Goal: Obtain resource: Obtain resource

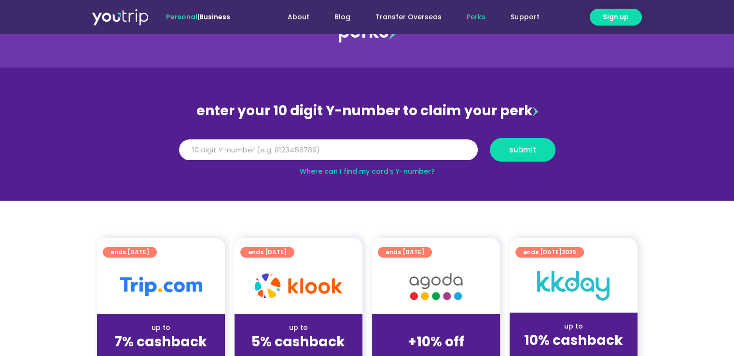
scroll to position [48, 0]
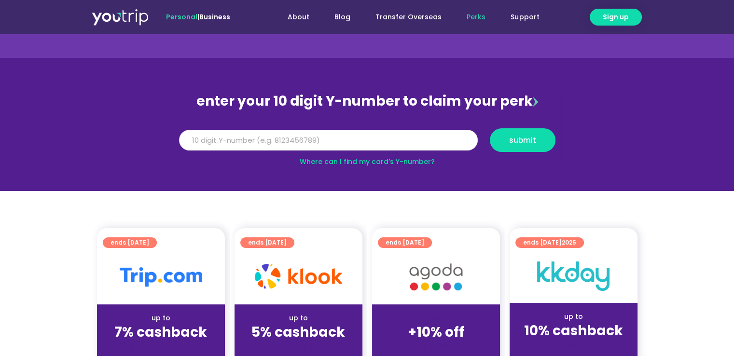
click at [232, 145] on input "Y Number" at bounding box center [328, 140] width 299 height 21
click at [366, 140] on input "Y Number" at bounding box center [328, 140] width 299 height 21
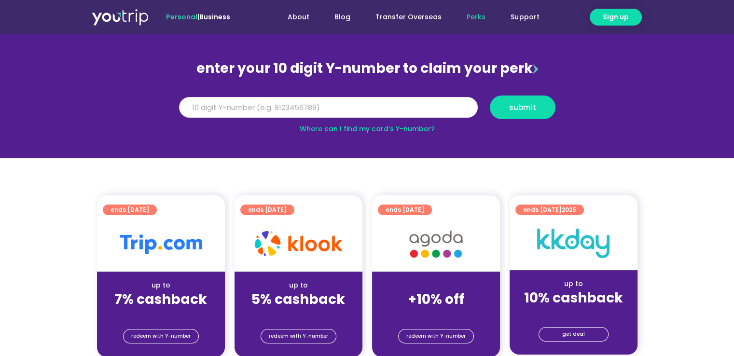
scroll to position [96, 0]
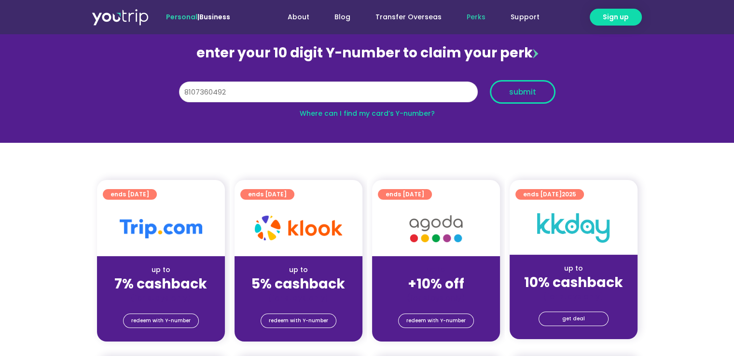
type input "8107360492"
click at [527, 99] on button "submit" at bounding box center [523, 92] width 66 height 24
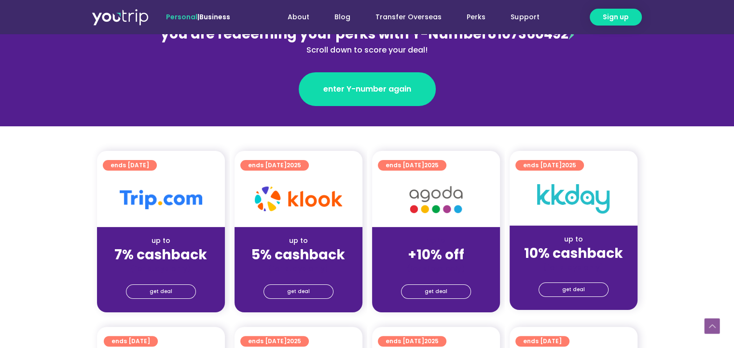
scroll to position [241, 0]
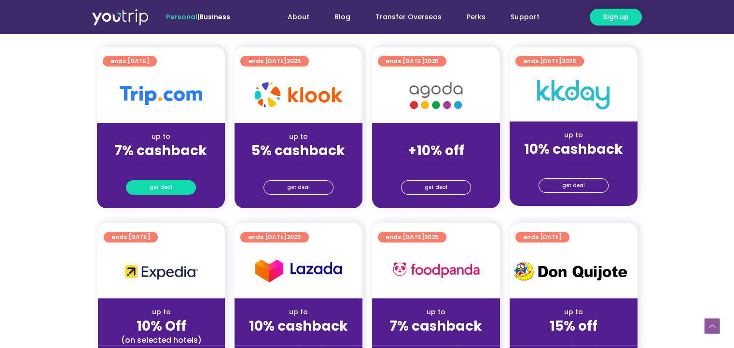
click at [158, 185] on span "get deal" at bounding box center [161, 188] width 23 height 14
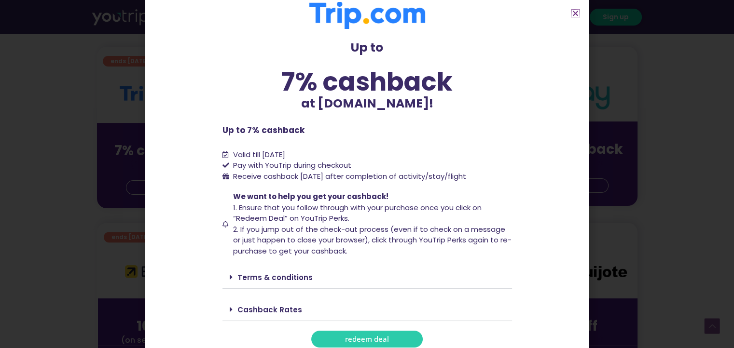
scroll to position [19, 0]
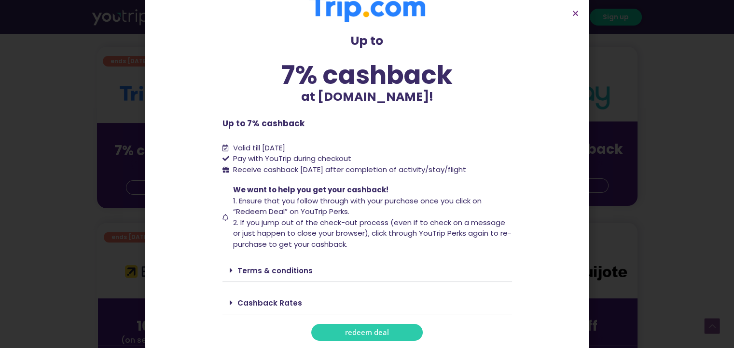
click at [274, 266] on link "Terms & conditions" at bounding box center [274, 271] width 75 height 10
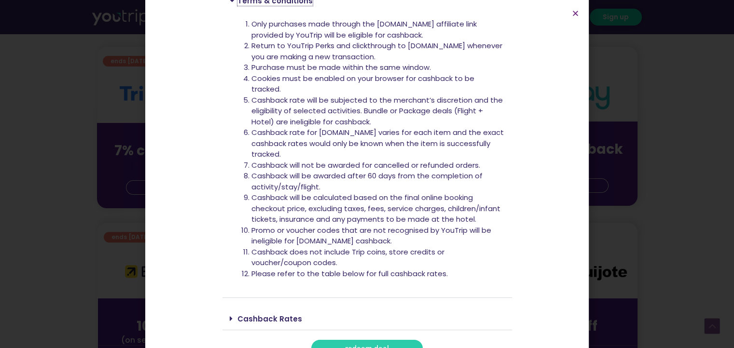
scroll to position [305, 0]
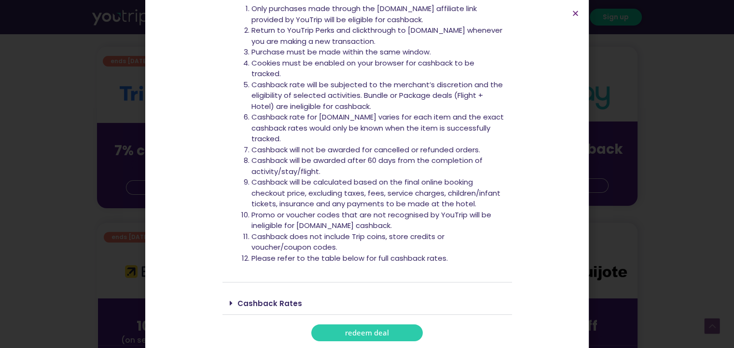
click at [269, 307] on link "Cashback Rates" at bounding box center [269, 304] width 65 height 10
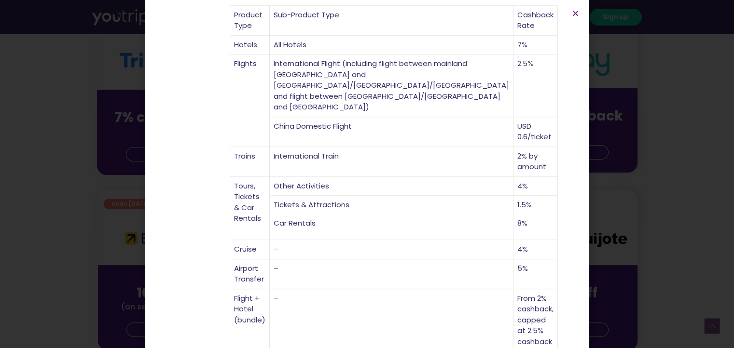
scroll to position [289, 0]
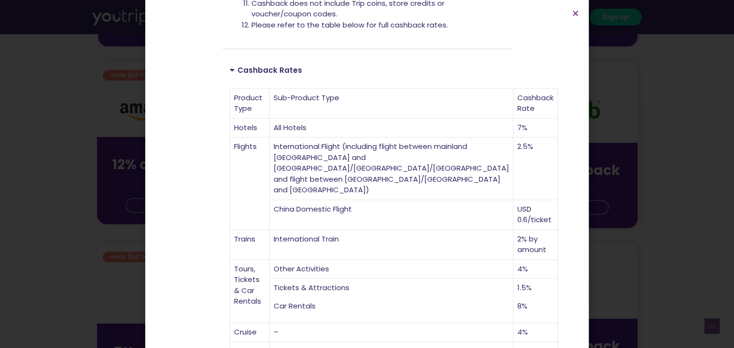
scroll to position [621, 0]
